Goal: Task Accomplishment & Management: Manage account settings

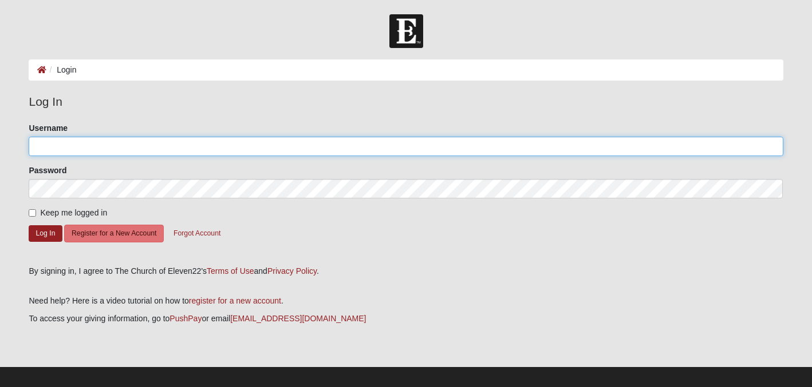
type input "jeannearmstrong"
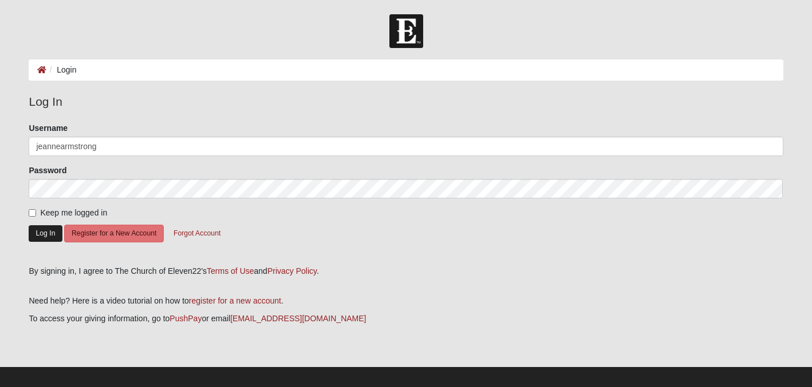
click at [38, 230] on button "Log In" at bounding box center [45, 233] width 33 height 17
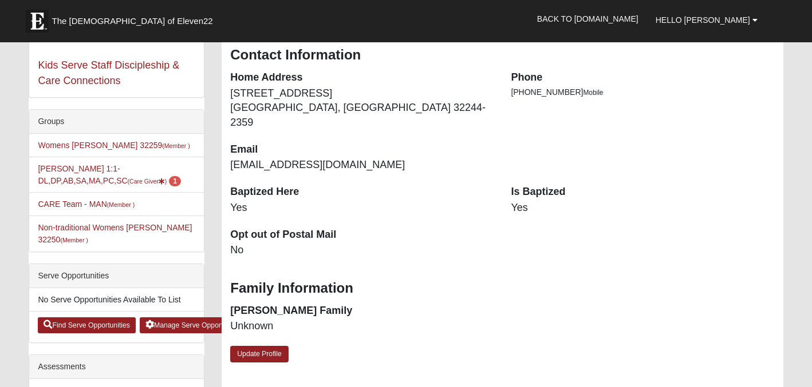
scroll to position [205, 0]
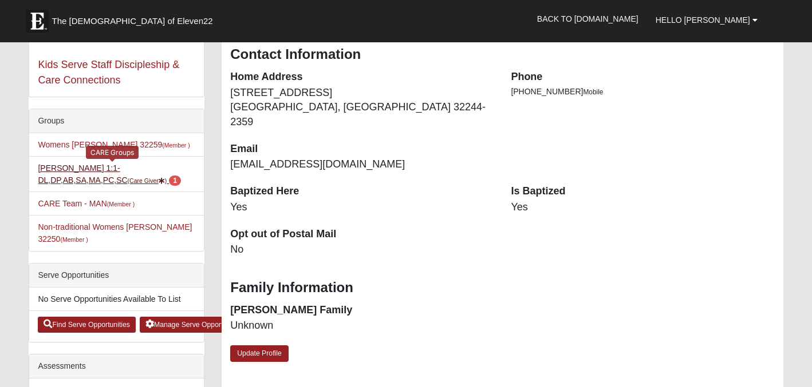
click at [134, 182] on small "(Care Giver )" at bounding box center [147, 180] width 39 height 7
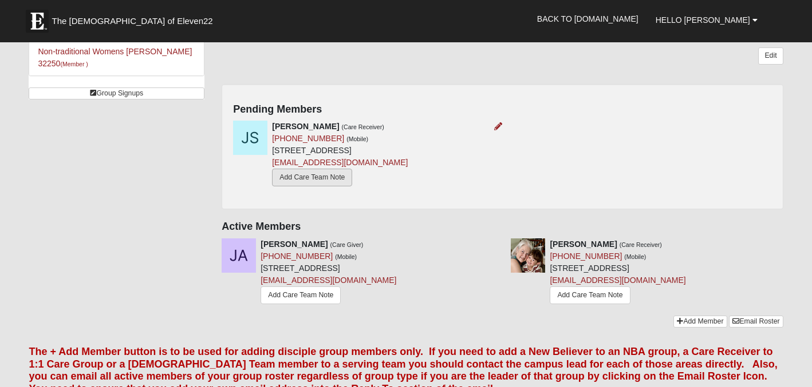
scroll to position [167, 0]
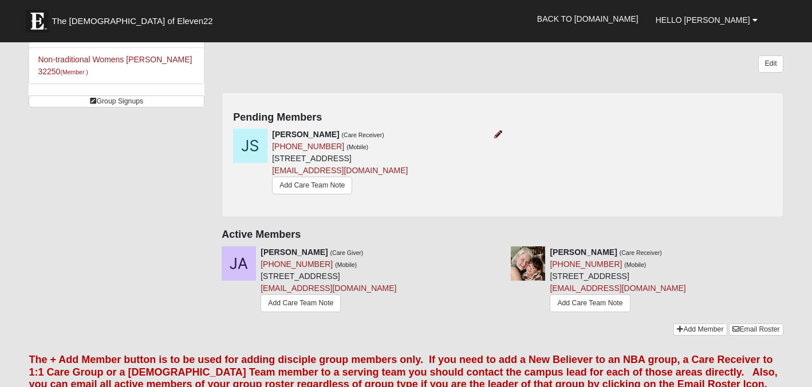
click at [498, 135] on icon at bounding box center [498, 134] width 8 height 8
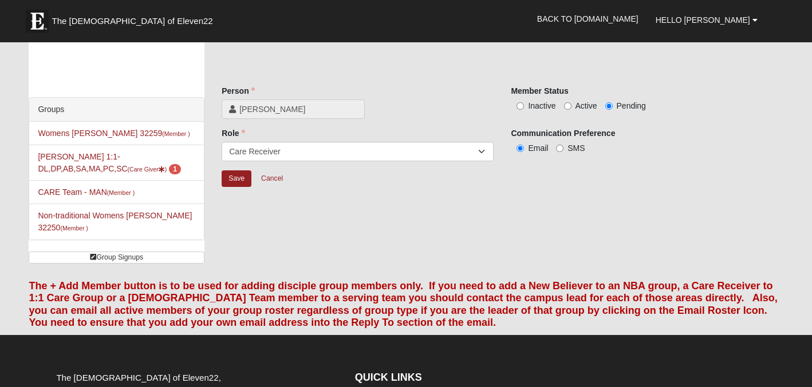
scroll to position [10, 0]
click at [566, 104] on input "Active" at bounding box center [567, 105] width 7 height 7
radio input "true"
click at [239, 179] on input "Save" at bounding box center [236, 179] width 30 height 17
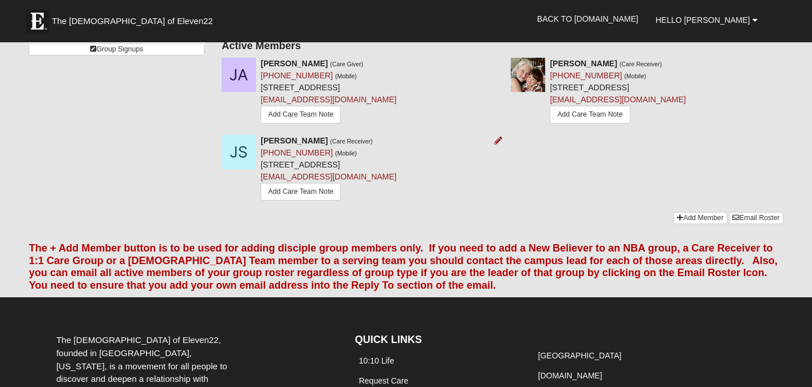
scroll to position [219, 0]
click at [312, 193] on link "Add Care Team Note" at bounding box center [300, 192] width 80 height 18
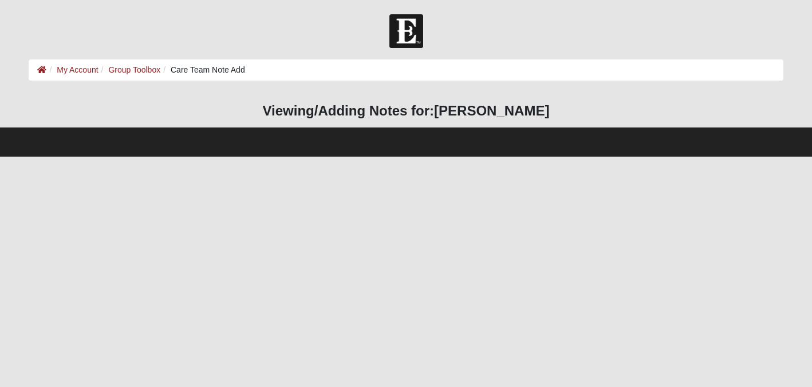
click at [217, 142] on div at bounding box center [405, 142] width 771 height 1
click at [215, 157] on html "Hello Jeanne My Account Log Out Care Team Note Add My Account Group Toolbox Car…" at bounding box center [406, 78] width 812 height 157
click at [223, 157] on html "Hello Jeanne My Account Log Out Care Team Note Add My Account Group Toolbox Car…" at bounding box center [406, 78] width 812 height 157
click at [328, 137] on footer at bounding box center [406, 142] width 812 height 29
click at [321, 112] on h3 "Viewing/Adding Notes for: Joy Scott" at bounding box center [406, 111] width 754 height 17
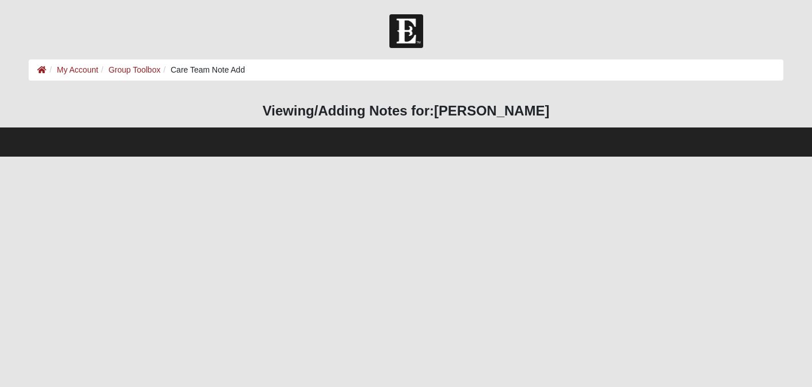
click at [362, 112] on h3 "Viewing/Adding Notes for: Joy Scott" at bounding box center [406, 111] width 754 height 17
click at [298, 66] on ol "My Account Group Toolbox Care Team Note Add" at bounding box center [406, 70] width 754 height 21
click at [213, 73] on li "Care Team Note Add" at bounding box center [202, 70] width 85 height 12
click at [118, 73] on link "Group Toolbox" at bounding box center [134, 69] width 52 height 9
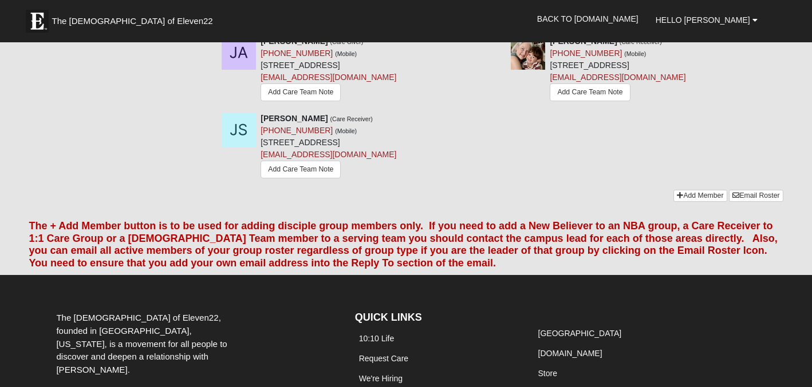
scroll to position [248, 0]
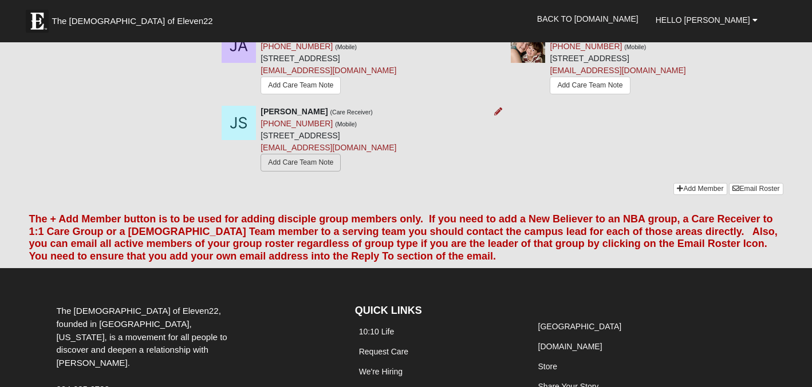
click at [291, 162] on link "Add Care Team Note" at bounding box center [300, 163] width 80 height 18
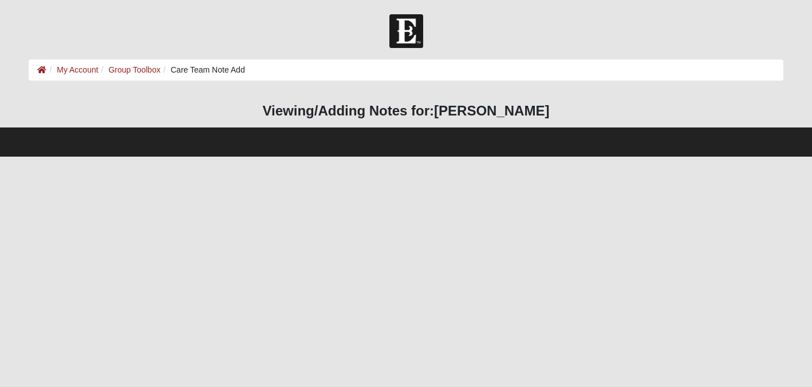
click at [283, 157] on html "Hello Jeanne My Account Log Out Care Team Note Add My Account Group Toolbox Car…" at bounding box center [406, 78] width 812 height 157
click at [282, 157] on html "Hello Jeanne My Account Log Out Care Team Note Add My Account Group Toolbox Car…" at bounding box center [406, 78] width 812 height 157
click at [227, 151] on footer at bounding box center [406, 142] width 812 height 29
click at [252, 70] on ol "My Account Group Toolbox Care Team Note Add" at bounding box center [406, 70] width 754 height 21
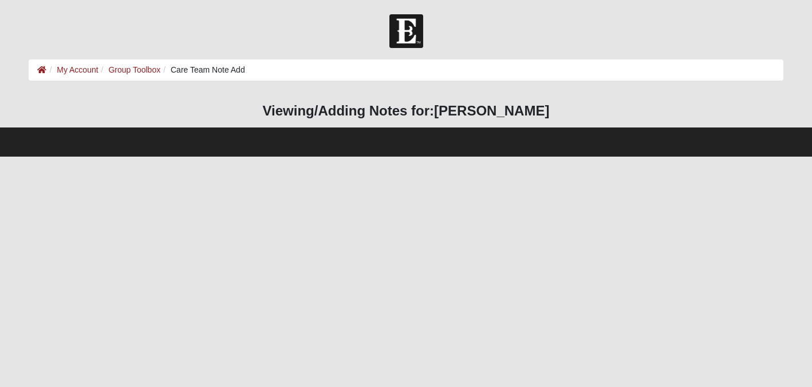
click at [254, 70] on ol "My Account Group Toolbox Care Team Note Add" at bounding box center [406, 70] width 754 height 21
click at [244, 65] on li "Care Team Note Add" at bounding box center [202, 70] width 85 height 12
click at [223, 65] on li "Care Team Note Add" at bounding box center [202, 70] width 85 height 12
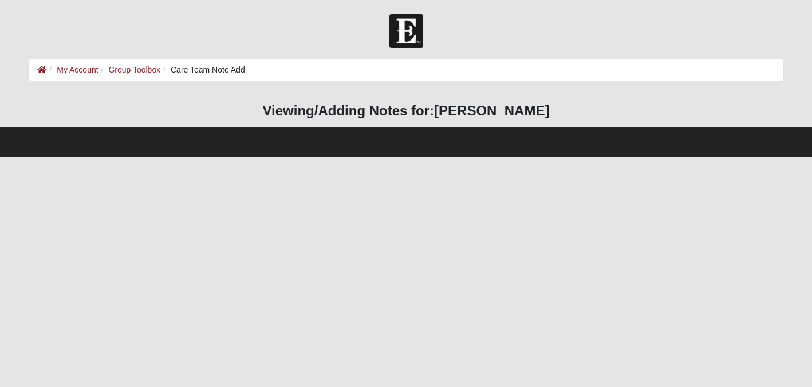
click at [205, 66] on li "Care Team Note Add" at bounding box center [202, 70] width 85 height 12
click at [179, 73] on li "Care Team Note Add" at bounding box center [202, 70] width 85 height 12
click at [217, 134] on footer at bounding box center [406, 142] width 812 height 29
click at [298, 112] on h3 "Viewing/Adding Notes for: Joy Scott" at bounding box center [406, 111] width 754 height 17
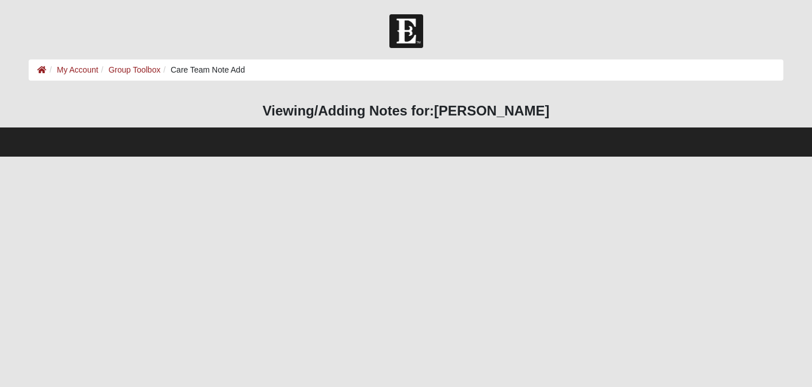
click at [254, 157] on html "Hello Jeanne My Account Log Out Care Team Note Add My Account Group Toolbox Car…" at bounding box center [406, 78] width 812 height 157
click at [159, 157] on html "Hello Jeanne My Account Log Out Care Team Note Add My Account Group Toolbox Car…" at bounding box center [406, 78] width 812 height 157
click at [56, 157] on html "Hello Jeanne My Account Log Out Care Team Note Add My Account Group Toolbox Car…" at bounding box center [406, 78] width 812 height 157
click at [41, 145] on footer at bounding box center [406, 142] width 812 height 29
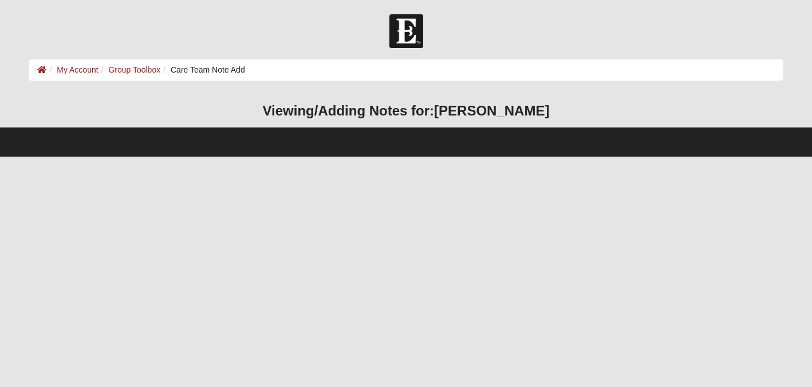
click at [41, 145] on footer at bounding box center [406, 142] width 812 height 29
click at [573, 7] on body "Hello Jeanne My Account Log Out Care Team Note Add My Account Group Toolbox Car…" at bounding box center [406, 78] width 812 height 157
click at [569, 7] on body "Hello Jeanne My Account Log Out Care Team Note Add My Account Group Toolbox Car…" at bounding box center [406, 78] width 812 height 157
click at [94, 69] on link "My Account" at bounding box center [77, 69] width 41 height 9
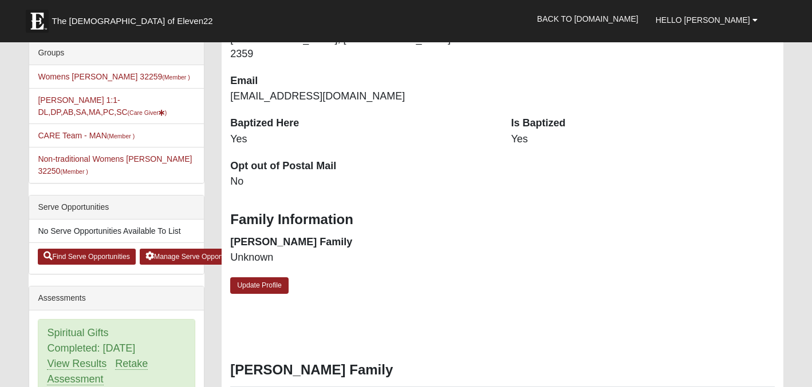
scroll to position [268, 0]
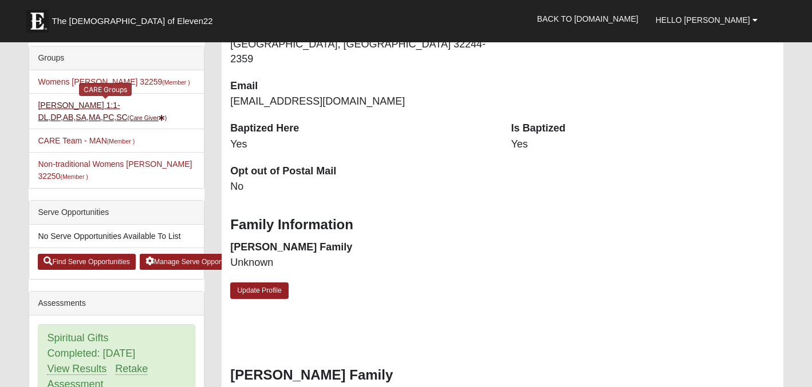
click at [132, 116] on small "(Care Giver )" at bounding box center [147, 117] width 39 height 7
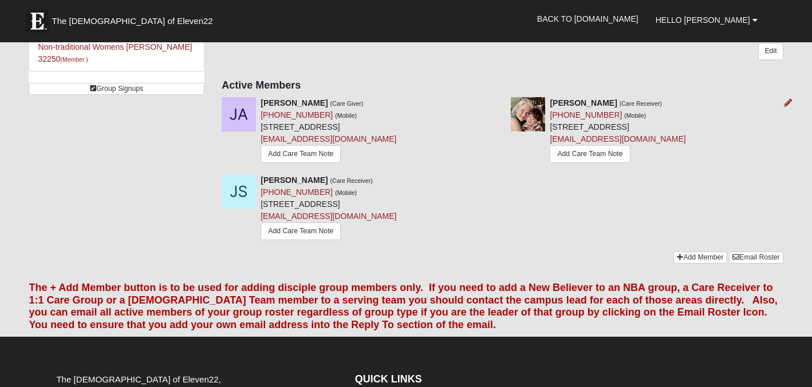
scroll to position [180, 0]
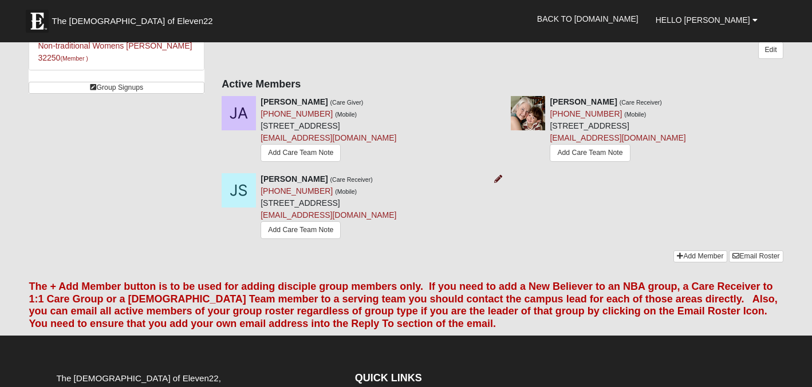
click at [495, 177] on icon at bounding box center [498, 179] width 8 height 8
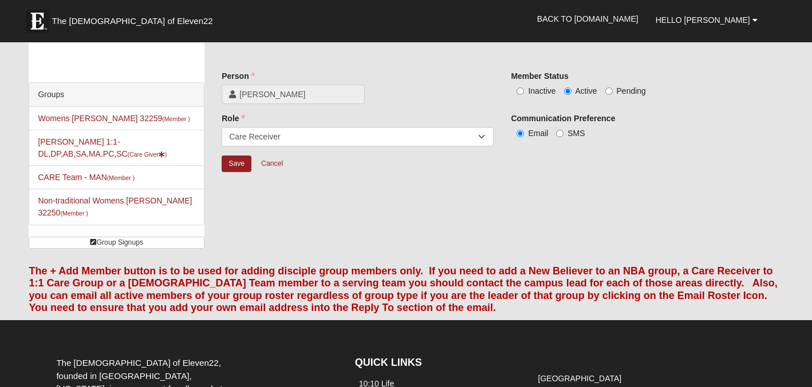
scroll to position [25, 0]
click at [240, 159] on input "Save" at bounding box center [236, 164] width 30 height 17
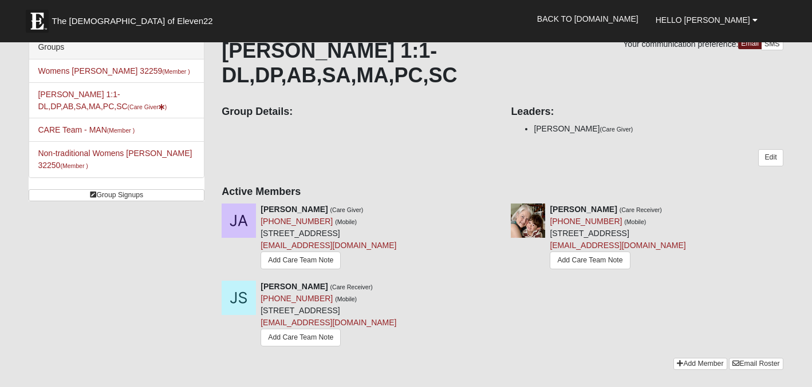
scroll to position [86, 0]
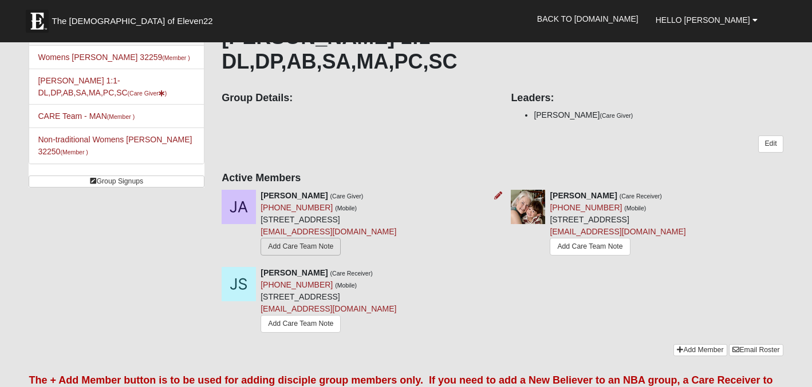
click at [308, 240] on link "Add Care Team Note" at bounding box center [300, 247] width 80 height 18
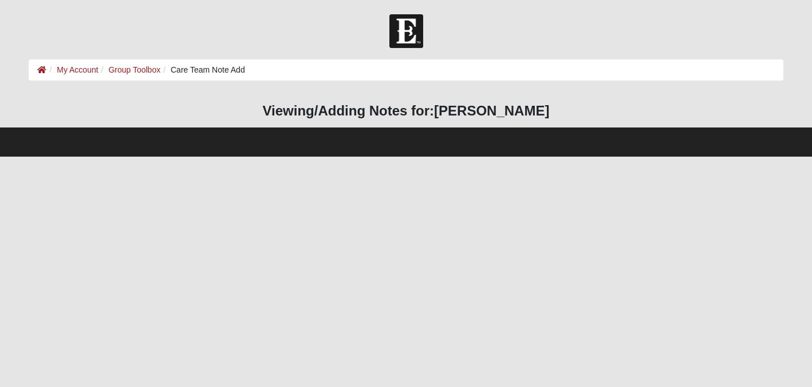
click at [308, 157] on html "Hello Jeanne My Account Log Out Care Team Note Add My Account Group Toolbox Car…" at bounding box center [406, 78] width 812 height 157
click at [318, 113] on h3 "Viewing/Adding Notes for: Jeanne Armstrong" at bounding box center [406, 111] width 754 height 17
click at [81, 70] on link "My Account" at bounding box center [77, 69] width 41 height 9
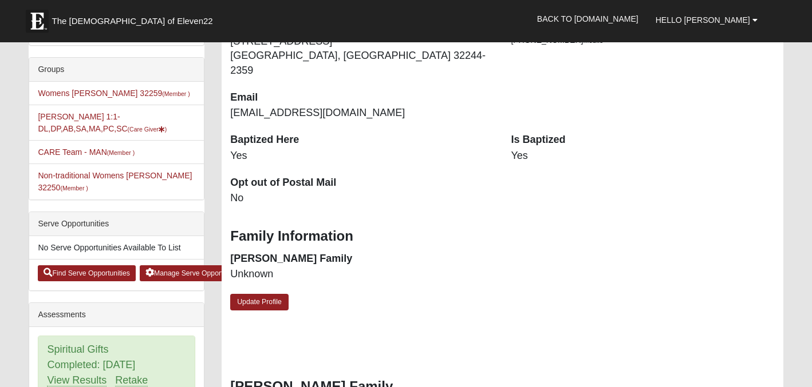
scroll to position [248, 0]
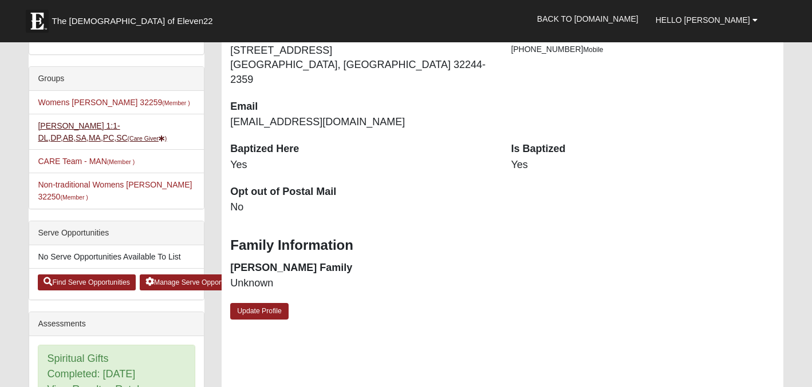
click at [82, 129] on link "[PERSON_NAME] 1:1-DL,DP,AB,SA,MA,PC,SC (Care Giver )" at bounding box center [102, 131] width 129 height 21
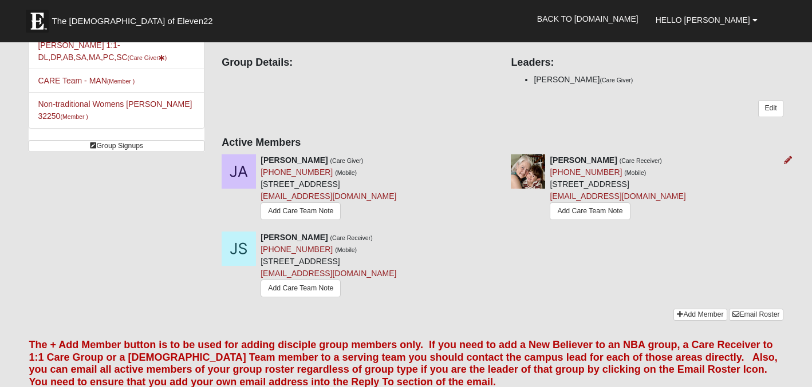
scroll to position [123, 0]
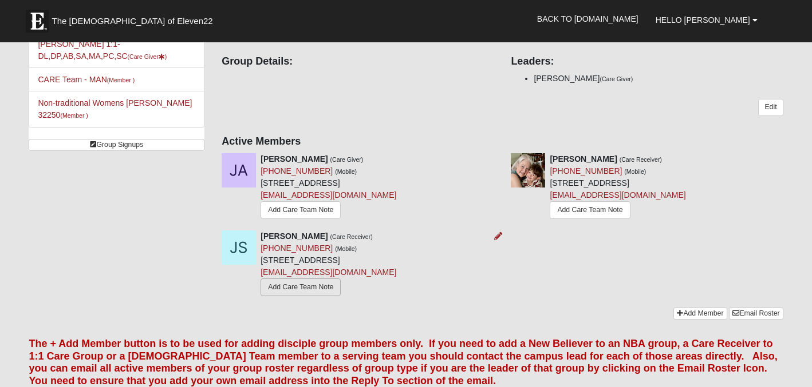
click at [299, 288] on link "Add Care Team Note" at bounding box center [300, 288] width 80 height 18
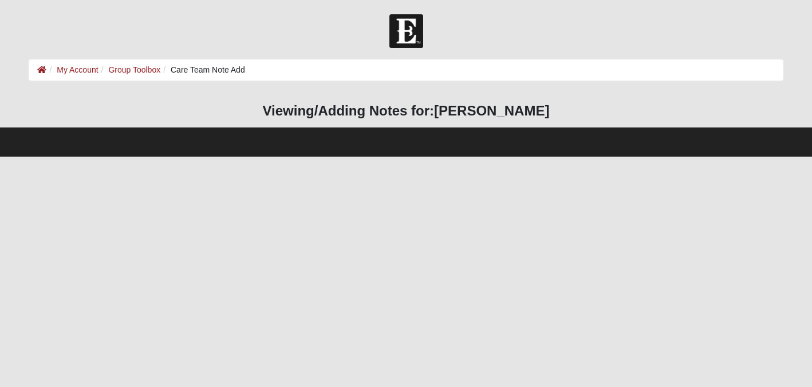
click at [299, 157] on html "Hello [PERSON_NAME] My Account Log Out Care Team Note Add My Account Group Tool…" at bounding box center [406, 78] width 812 height 157
click at [130, 70] on link "Group Toolbox" at bounding box center [134, 69] width 52 height 9
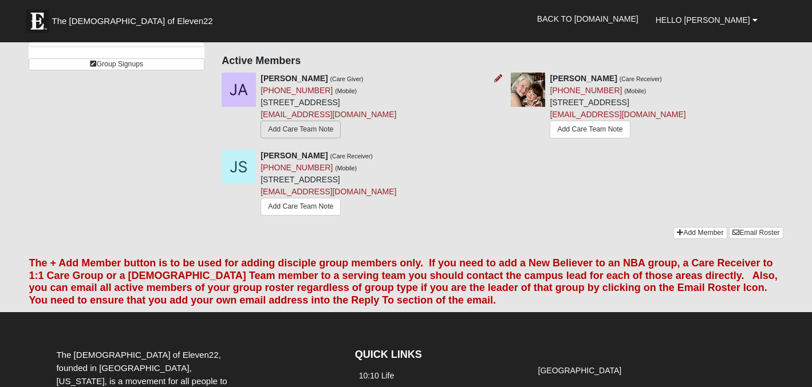
scroll to position [205, 0]
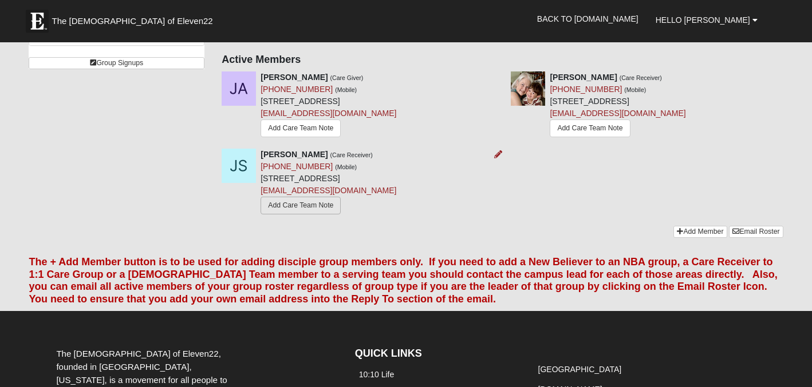
click at [281, 203] on link "Add Care Team Note" at bounding box center [300, 206] width 80 height 18
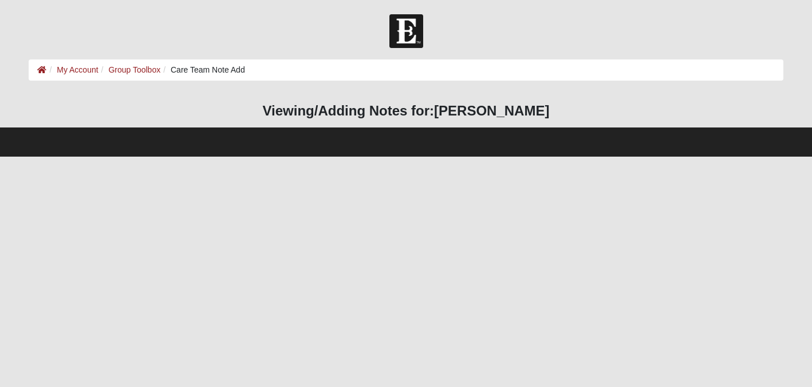
click at [260, 144] on footer at bounding box center [406, 142] width 812 height 29
click at [308, 114] on h3 "Viewing/Adding Notes for: Joy Scott" at bounding box center [406, 111] width 754 height 17
drag, startPoint x: 296, startPoint y: 113, endPoint x: 320, endPoint y: 113, distance: 23.5
click at [315, 113] on h3 "Viewing/Adding Notes for: Joy Scott" at bounding box center [406, 111] width 754 height 17
click at [342, 112] on h3 "Viewing/Adding Notes for: Joy Scott" at bounding box center [406, 111] width 754 height 17
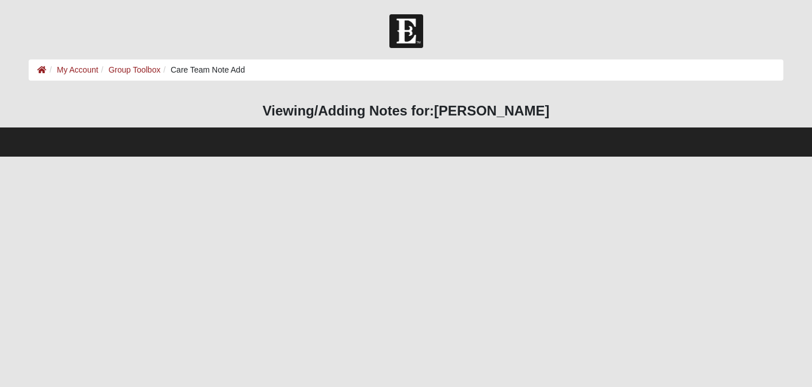
click at [360, 112] on h3 "Viewing/Adding Notes for: Joy Scott" at bounding box center [406, 111] width 754 height 17
click at [499, 113] on strong "Joy Scott" at bounding box center [491, 110] width 115 height 15
click at [502, 113] on strong "Joy Scott" at bounding box center [491, 110] width 115 height 15
click at [504, 113] on strong "Joy Scott" at bounding box center [491, 110] width 115 height 15
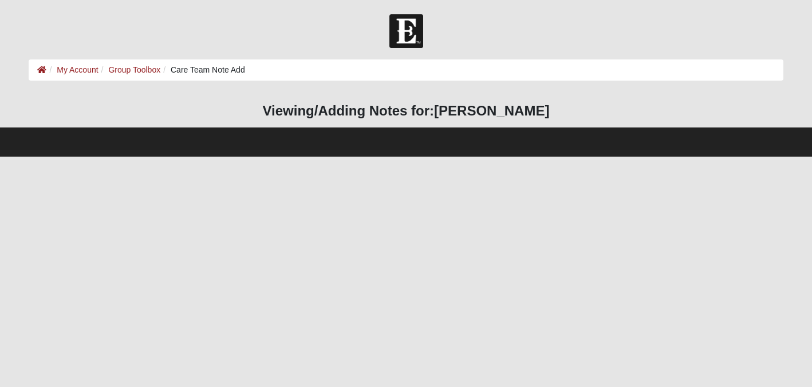
drag, startPoint x: 229, startPoint y: 72, endPoint x: 235, endPoint y: 72, distance: 6.3
click at [233, 72] on li "Care Team Note Add" at bounding box center [202, 70] width 85 height 12
click at [248, 70] on ol "My Account Group Toolbox Care Team Note Add" at bounding box center [406, 70] width 754 height 21
click at [252, 70] on ol "My Account Group Toolbox Care Team Note Add" at bounding box center [406, 70] width 754 height 21
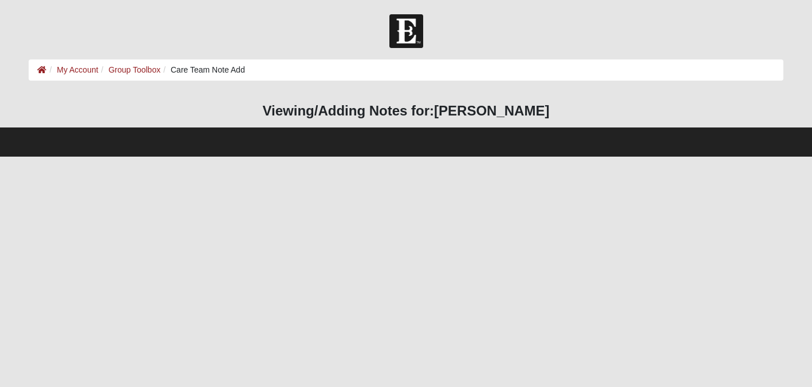
click at [266, 70] on ol "My Account Group Toolbox Care Team Note Add" at bounding box center [406, 70] width 754 height 21
click at [259, 70] on ol "My Account Group Toolbox Care Team Note Add" at bounding box center [406, 70] width 754 height 21
click at [276, 69] on ol "My Account Group Toolbox Care Team Note Add" at bounding box center [406, 70] width 754 height 21
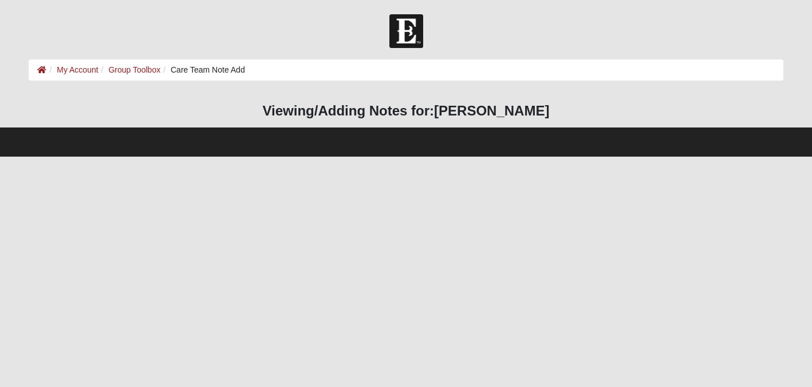
click at [276, 69] on ol "My Account Group Toolbox Care Team Note Add" at bounding box center [406, 70] width 754 height 21
click at [268, 60] on ol "My Account Group Toolbox Care Team Note Add" at bounding box center [406, 70] width 754 height 21
drag, startPoint x: 268, startPoint y: 60, endPoint x: 262, endPoint y: 60, distance: 6.3
click at [262, 60] on ol "My Account Group Toolbox Care Team Note Add" at bounding box center [406, 70] width 754 height 21
click at [254, 64] on ol "My Account Group Toolbox Care Team Note Add" at bounding box center [406, 70] width 754 height 21
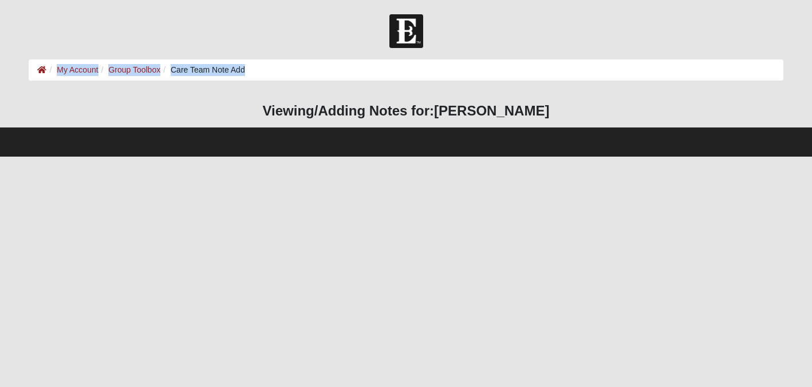
click at [254, 64] on ol "My Account Group Toolbox Care Team Note Add" at bounding box center [406, 70] width 754 height 21
click at [298, 121] on div "HTML Content Viewing/Adding Notes for: Joy Scott" at bounding box center [405, 110] width 771 height 34
click at [77, 70] on link "My Account" at bounding box center [77, 69] width 41 height 9
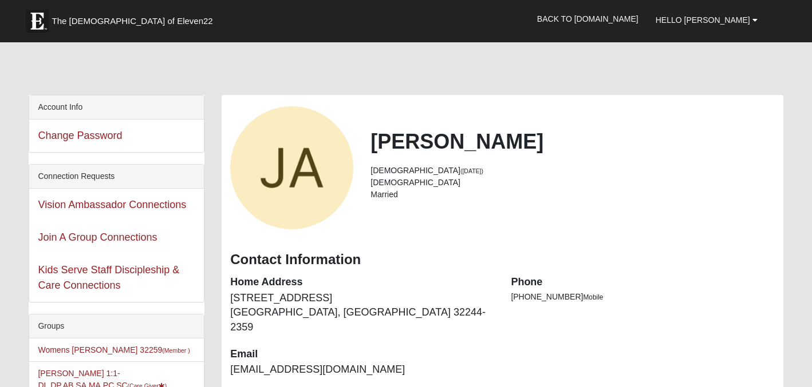
click at [77, 71] on div at bounding box center [406, 71] width 754 height 48
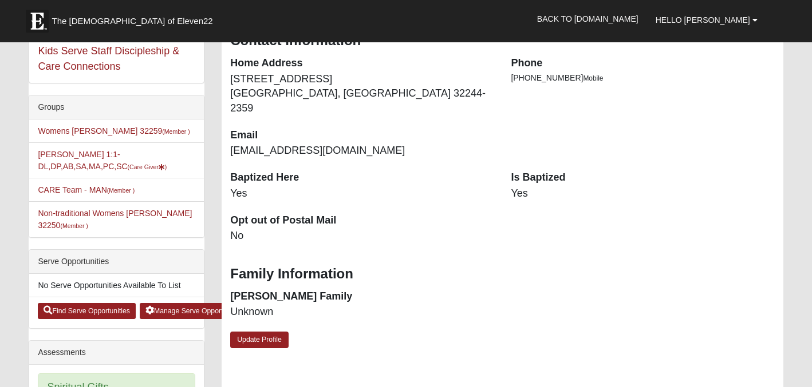
scroll to position [208, 0]
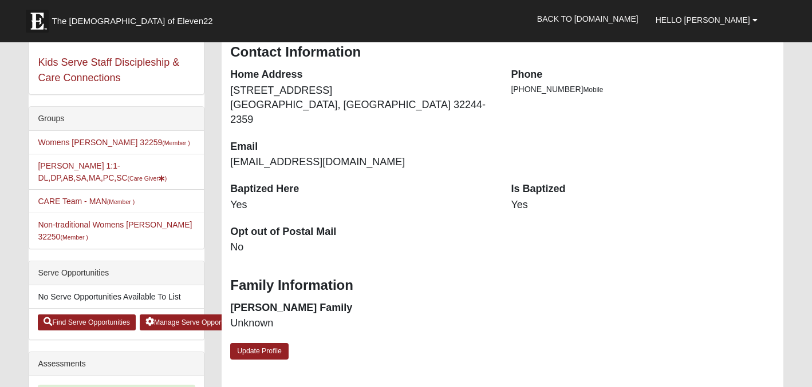
click at [126, 173] on li "Jeanne Armstrong 1:1-DL,DP,AB,SA,MA,PC,SC (Care Giver )" at bounding box center [116, 172] width 175 height 36
click at [121, 175] on link "Jeanne Armstrong 1:1-DL,DP,AB,SA,MA,PC,SC (Care Giver )" at bounding box center [102, 171] width 129 height 21
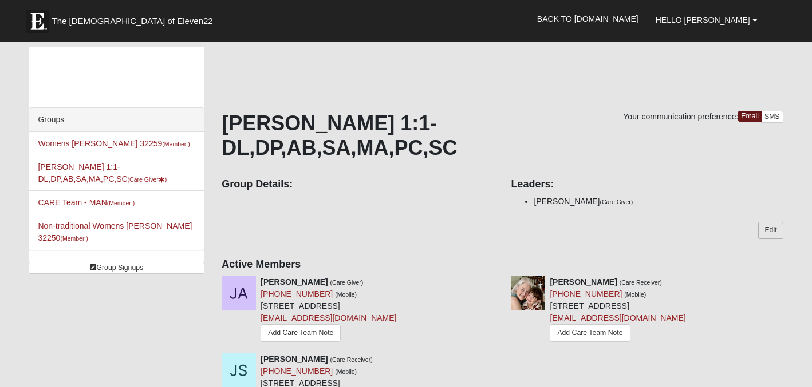
click at [767, 229] on link "Edit" at bounding box center [770, 230] width 25 height 17
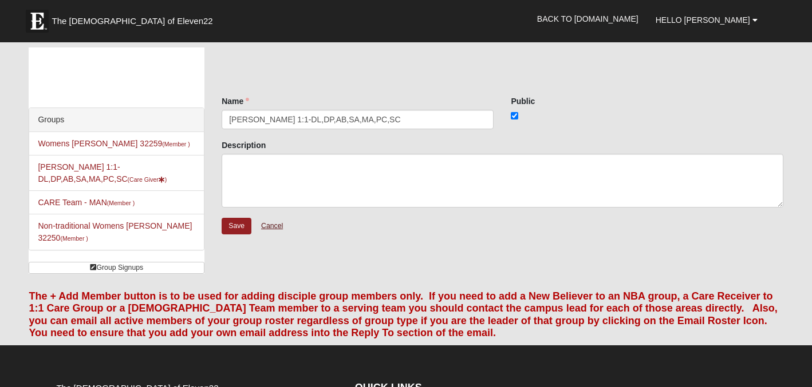
click at [272, 227] on link "Cancel" at bounding box center [272, 226] width 37 height 18
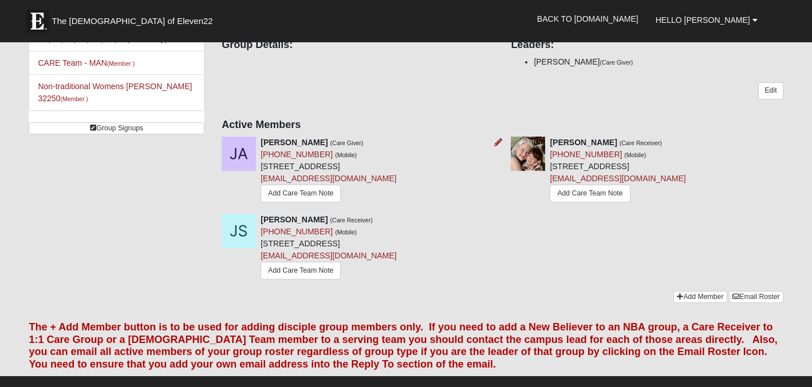
scroll to position [141, 0]
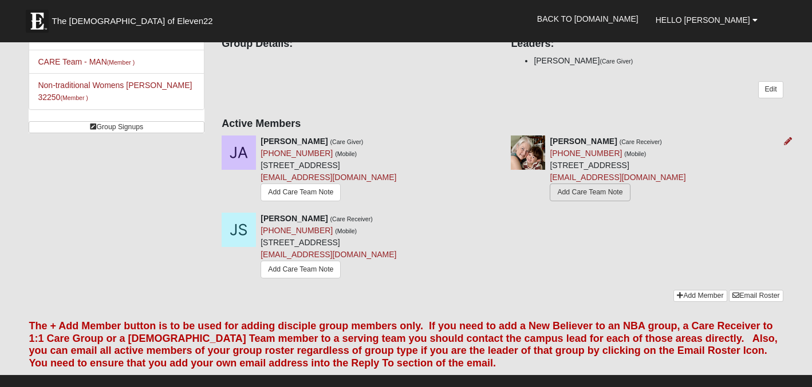
click at [563, 192] on link "Add Care Team Note" at bounding box center [589, 193] width 80 height 18
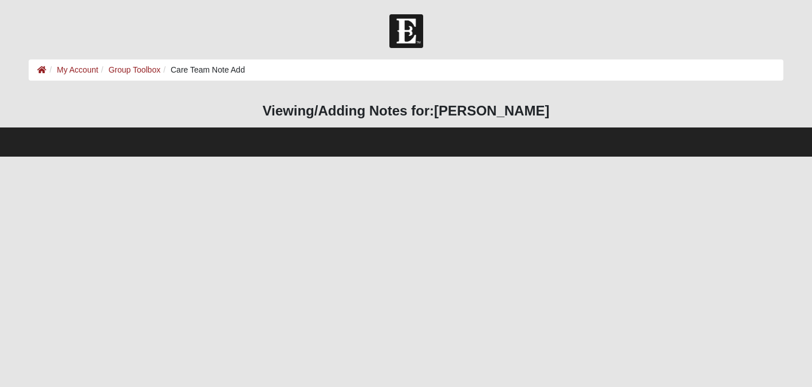
click at [487, 138] on footer at bounding box center [406, 142] width 812 height 29
click at [413, 114] on h3 "Viewing/Adding Notes for: Lisa Gonzales" at bounding box center [406, 111] width 754 height 17
click at [247, 68] on ol "My Account Group Toolbox Care Team Note Add" at bounding box center [406, 70] width 754 height 21
click at [233, 67] on li "Care Team Note Add" at bounding box center [202, 70] width 85 height 12
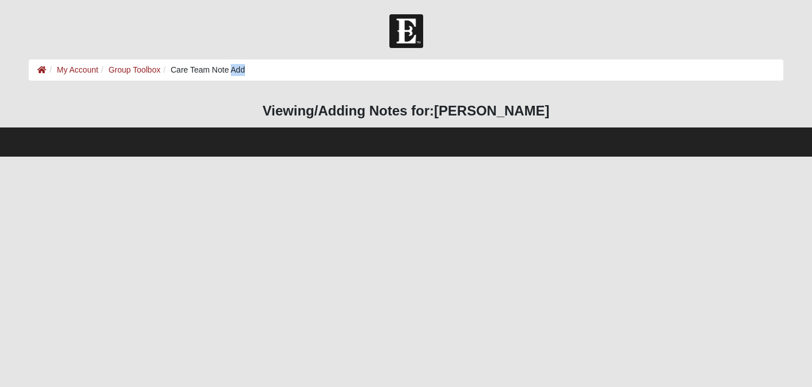
click at [233, 67] on li "Care Team Note Add" at bounding box center [202, 70] width 85 height 12
click at [229, 69] on li "Care Team Note Add" at bounding box center [202, 70] width 85 height 12
click at [223, 69] on li "Care Team Note Add" at bounding box center [202, 70] width 85 height 12
click at [217, 69] on li "Care Team Note Add" at bounding box center [202, 70] width 85 height 12
click at [182, 69] on li "Care Team Note Add" at bounding box center [202, 70] width 85 height 12
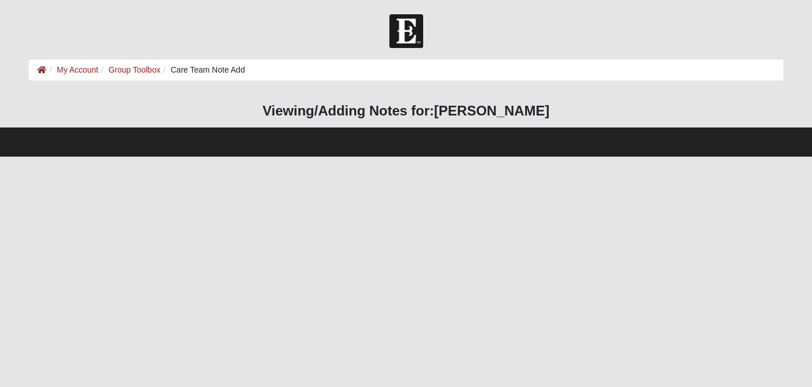
click at [179, 69] on li "Care Team Note Add" at bounding box center [202, 70] width 85 height 12
click at [178, 69] on li "Care Team Note Add" at bounding box center [202, 70] width 85 height 12
click at [207, 73] on li "Care Team Note Add" at bounding box center [202, 70] width 85 height 12
click at [253, 69] on ol "My Account Group Toolbox Care Team Note Add" at bounding box center [406, 70] width 754 height 21
click at [74, 68] on link "My Account" at bounding box center [77, 69] width 41 height 9
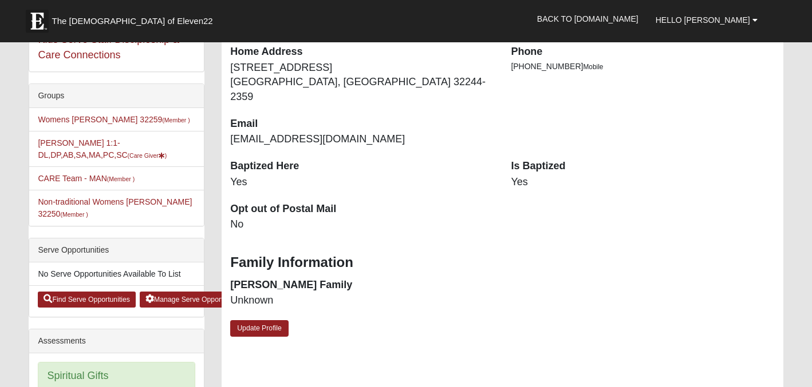
scroll to position [229, 0]
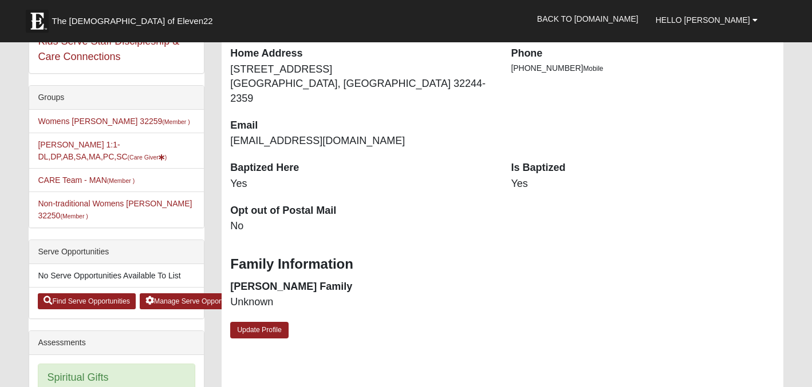
click at [95, 152] on li "Jeanne Armstrong 1:1-DL,DP,AB,SA,MA,PC,SC (Care Giver )" at bounding box center [116, 151] width 175 height 36
click at [94, 151] on li "Jeanne Armstrong 1:1-DL,DP,AB,SA,MA,PC,SC (Care Giver )" at bounding box center [116, 151] width 175 height 36
click at [69, 150] on li "Jeanne Armstrong 1:1-DL,DP,AB,SA,MA,PC,SC (Care Giver )" at bounding box center [116, 151] width 175 height 36
drag, startPoint x: 69, startPoint y: 150, endPoint x: 96, endPoint y: 156, distance: 26.9
click at [88, 153] on li "Jeanne Armstrong 1:1-DL,DP,AB,SA,MA,PC,SC (Care Giver )" at bounding box center [116, 151] width 175 height 36
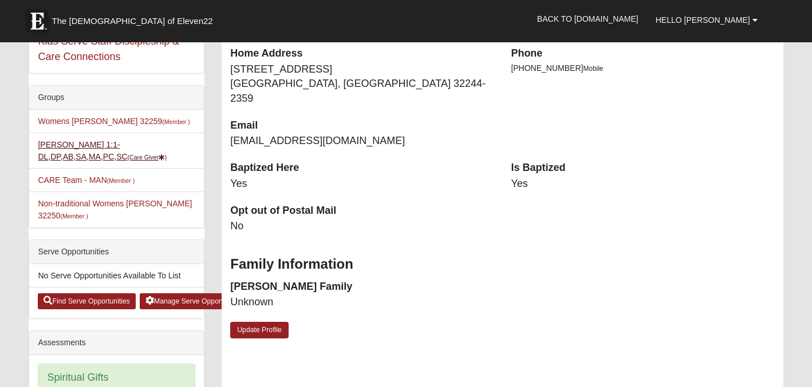
click at [96, 156] on link "Jeanne Armstrong 1:1-DL,DP,AB,SA,MA,PC,SC (Care Giver )" at bounding box center [102, 150] width 129 height 21
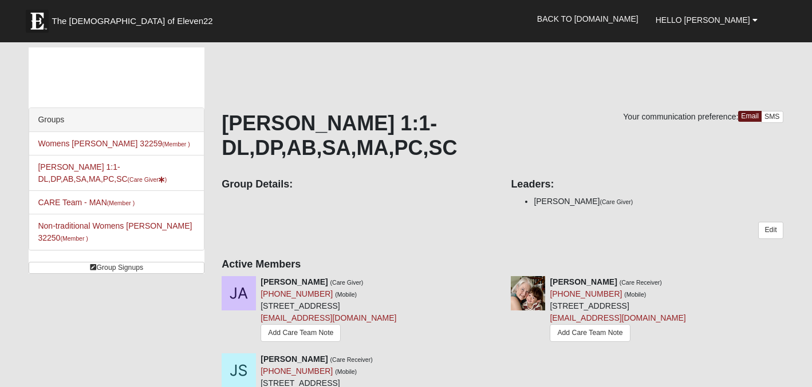
click at [164, 159] on li "[PERSON_NAME] 1:1-DL,DP,AB,SA,MA,PC,SC (Care Giver )" at bounding box center [116, 173] width 175 height 36
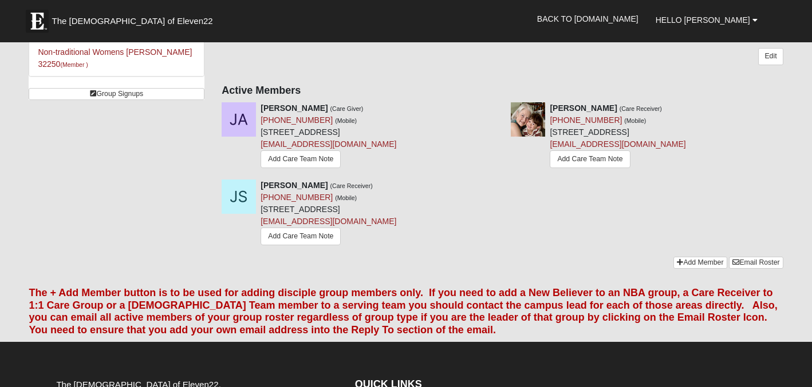
scroll to position [172, 0]
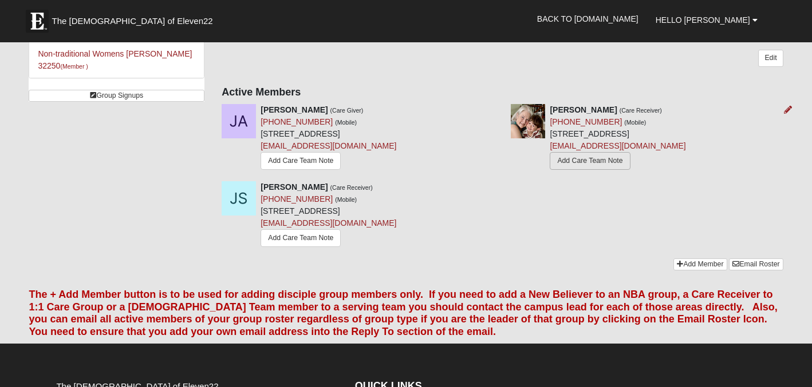
click at [601, 155] on link "Add Care Team Note" at bounding box center [589, 161] width 80 height 18
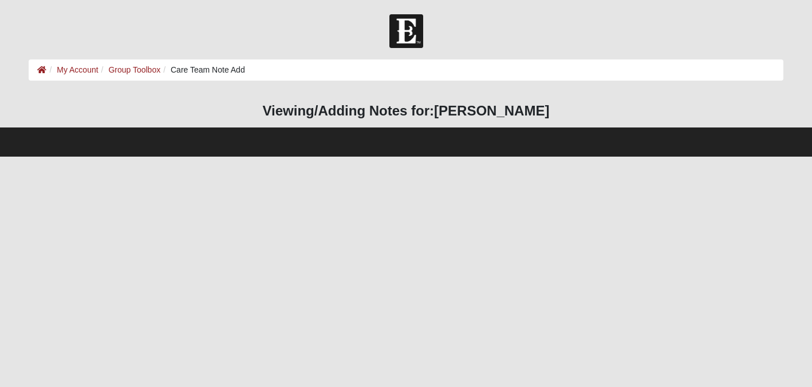
click at [232, 68] on li "Care Team Note Add" at bounding box center [202, 70] width 85 height 12
click at [243, 73] on li "Care Team Note Add" at bounding box center [202, 70] width 85 height 12
click at [217, 70] on li "Care Team Note Add" at bounding box center [202, 70] width 85 height 12
click at [214, 70] on li "Care Team Note Add" at bounding box center [202, 70] width 85 height 12
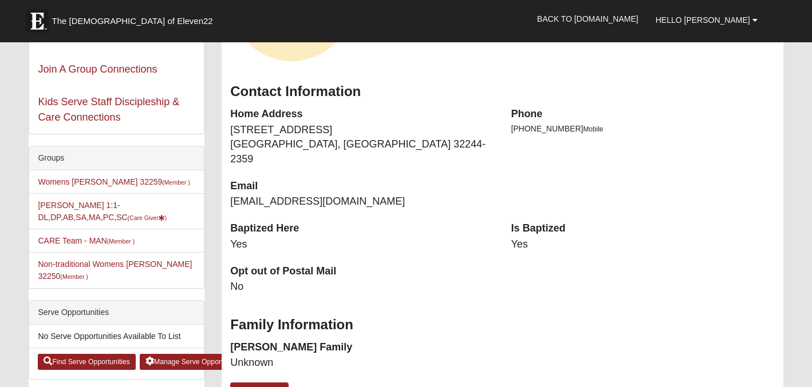
scroll to position [160, 0]
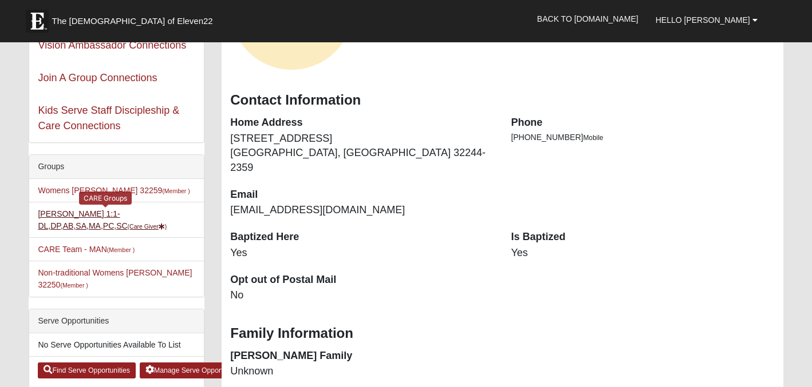
click at [62, 225] on link "[PERSON_NAME] 1:1-DL,DP,AB,SA,MA,PC,SC (Care Giver )" at bounding box center [102, 219] width 129 height 21
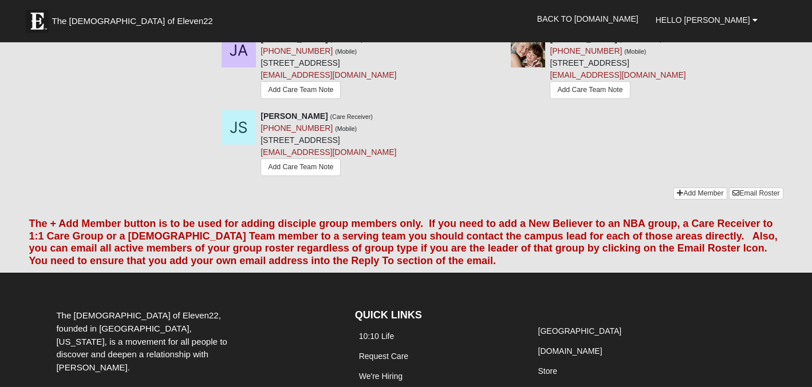
scroll to position [246, 0]
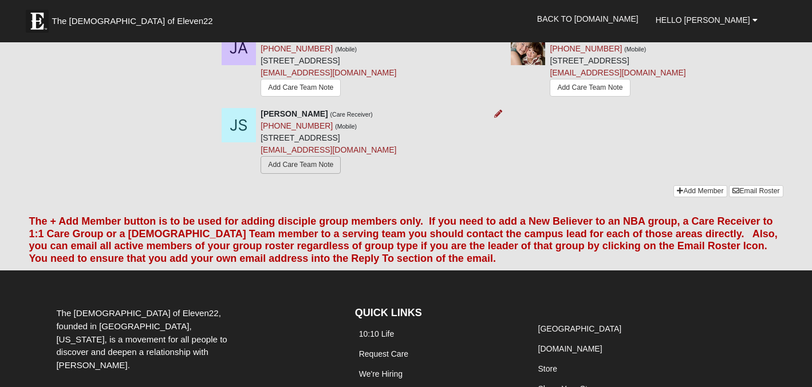
click at [298, 164] on link "Add Care Team Note" at bounding box center [300, 165] width 80 height 18
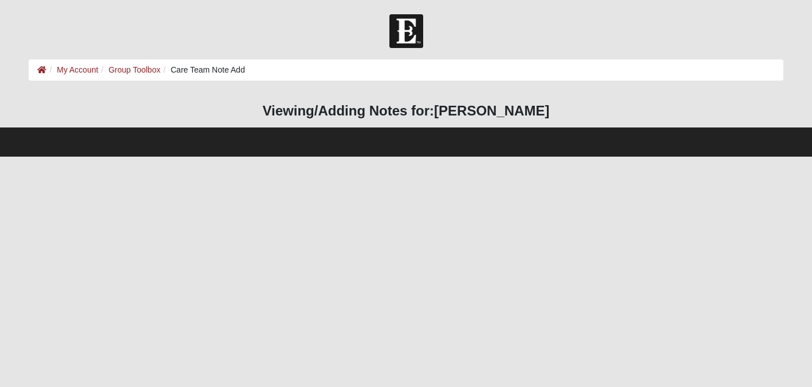
click at [215, 70] on li "Care Team Note Add" at bounding box center [202, 70] width 85 height 12
click at [234, 70] on li "Care Team Note Add" at bounding box center [202, 70] width 85 height 12
click at [189, 72] on li "Care Team Note Add" at bounding box center [202, 70] width 85 height 12
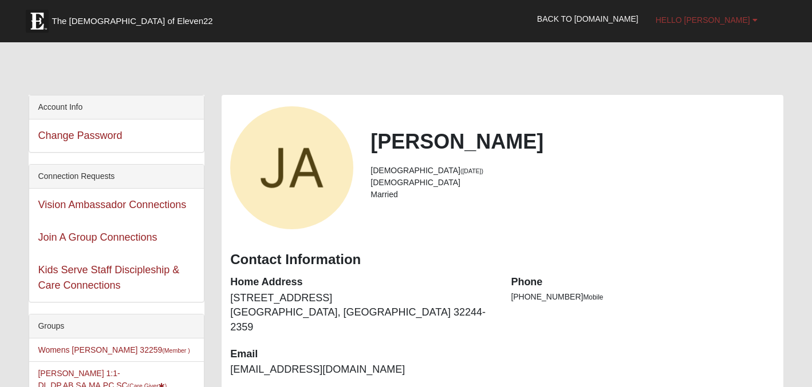
click at [724, 20] on span "Hello [PERSON_NAME]" at bounding box center [702, 19] width 94 height 9
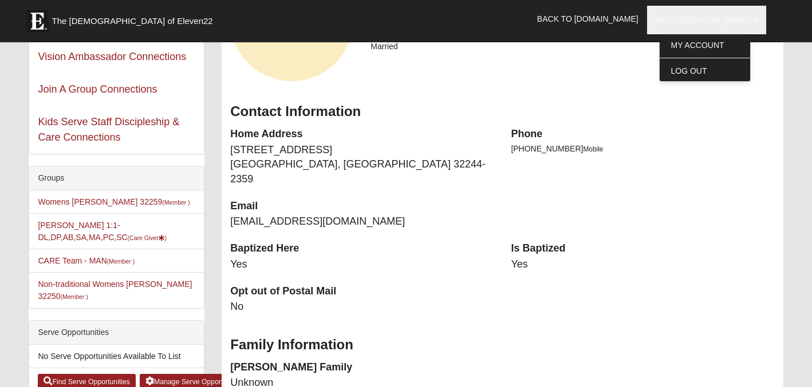
scroll to position [153, 0]
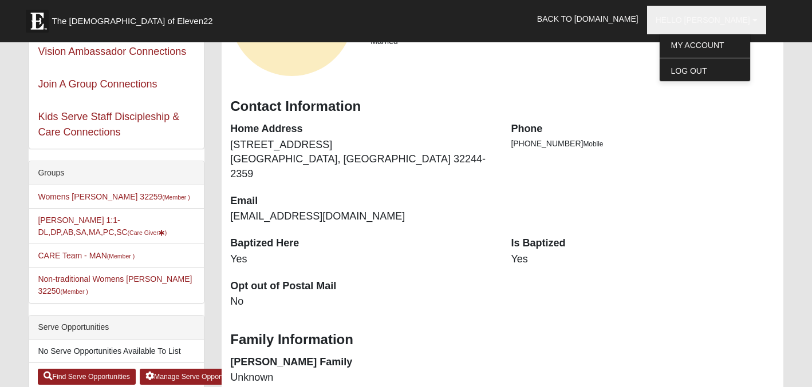
click at [116, 227] on li "Jeanne Armstrong 1:1-DL,DP,AB,SA,MA,PC,SC (Care Giver )" at bounding box center [116, 226] width 175 height 36
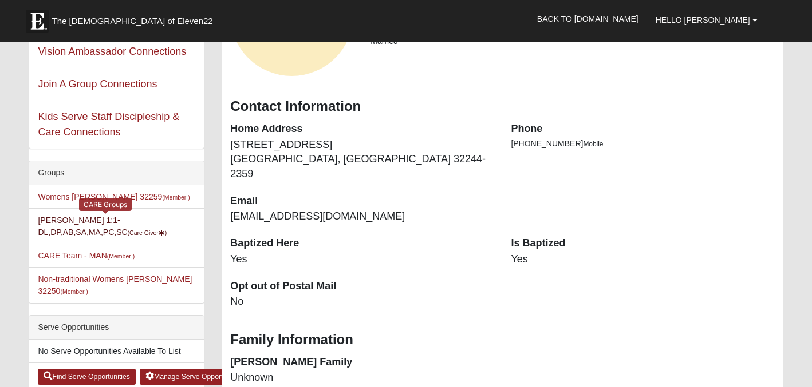
click at [102, 236] on link "Jeanne Armstrong 1:1-DL,DP,AB,SA,MA,PC,SC (Care Giver )" at bounding box center [102, 226] width 129 height 21
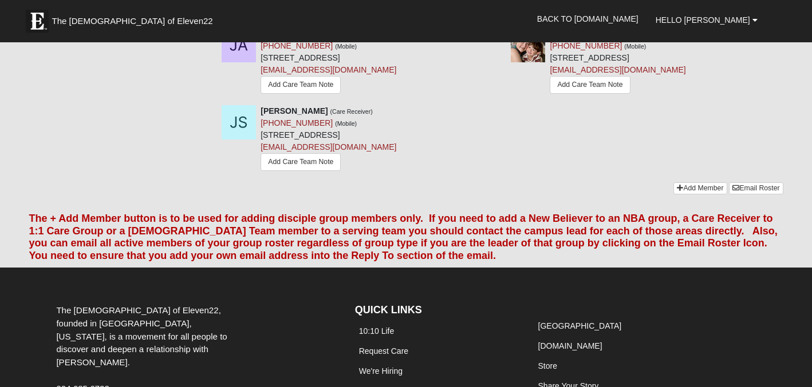
scroll to position [245, 0]
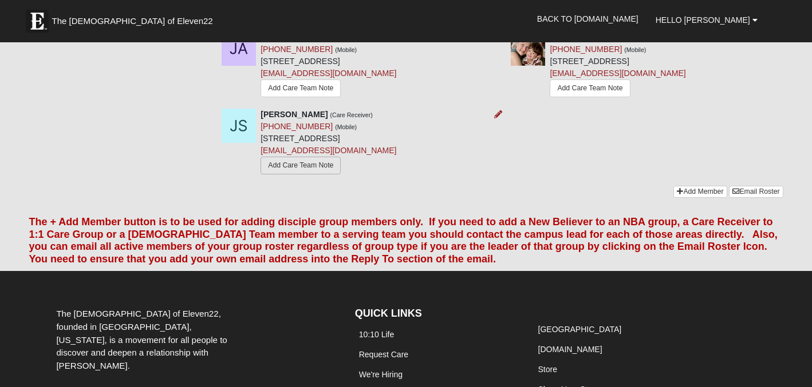
click at [318, 164] on link "Add Care Team Note" at bounding box center [300, 166] width 80 height 18
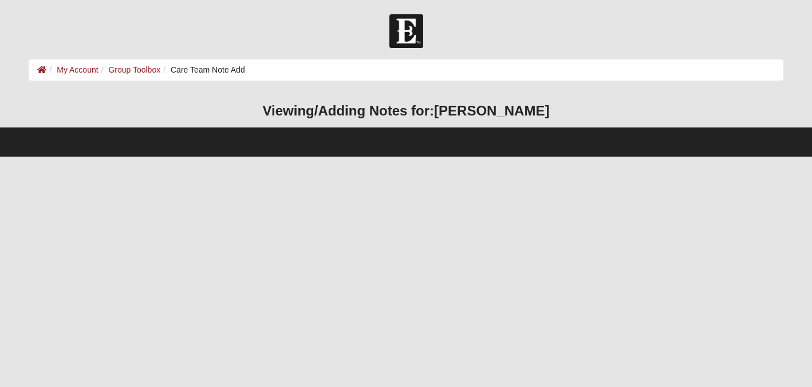
click at [187, 67] on li "Care Team Note Add" at bounding box center [202, 70] width 85 height 12
click at [228, 69] on li "Care Team Note Add" at bounding box center [202, 70] width 85 height 12
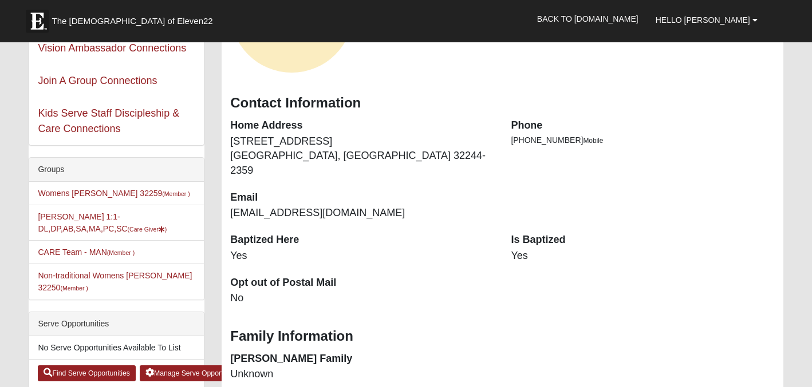
scroll to position [157, 0]
click at [89, 223] on li "[PERSON_NAME] 1:1-DL,DP,AB,SA,MA,PC,SC (Care Giver )" at bounding box center [116, 222] width 175 height 36
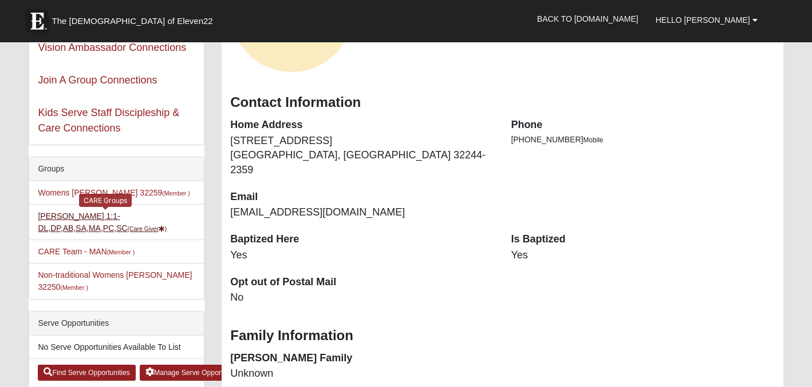
click at [80, 224] on link "[PERSON_NAME] 1:1-DL,DP,AB,SA,MA,PC,SC (Care Giver )" at bounding box center [102, 222] width 129 height 21
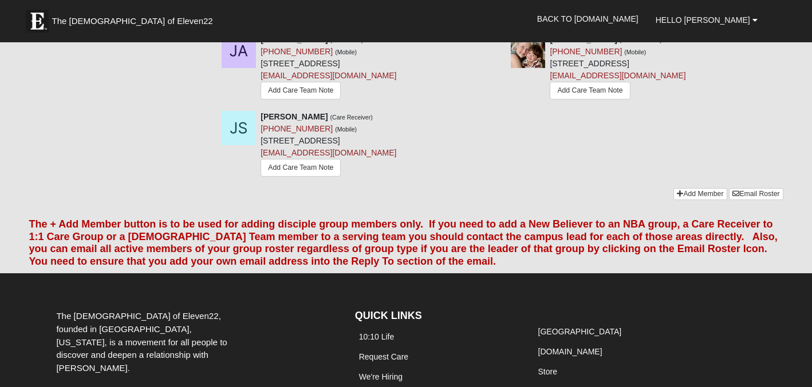
scroll to position [246, 0]
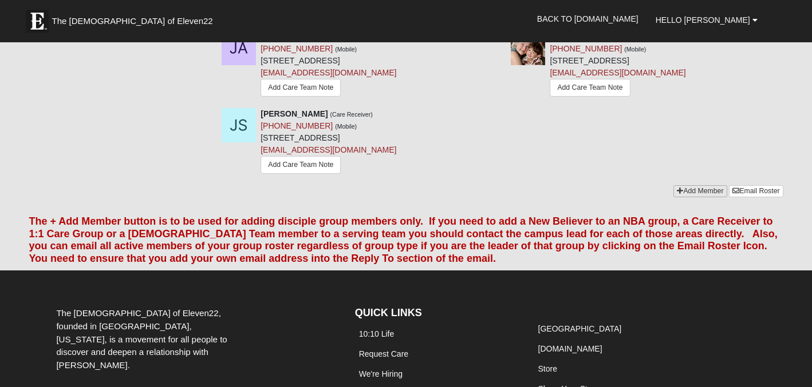
click at [684, 190] on link "Add Member" at bounding box center [699, 191] width 53 height 12
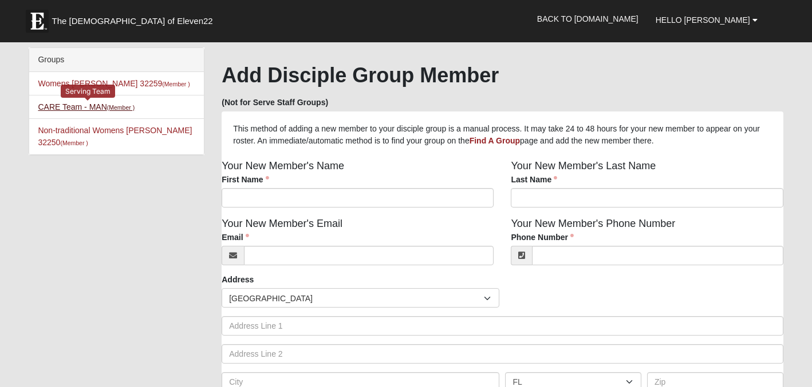
click at [122, 109] on small "(Member )" at bounding box center [120, 107] width 27 height 7
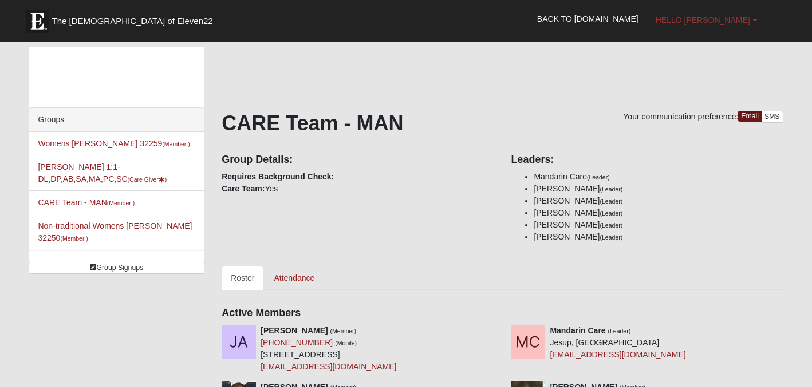
click at [757, 17] on b at bounding box center [754, 20] width 5 height 8
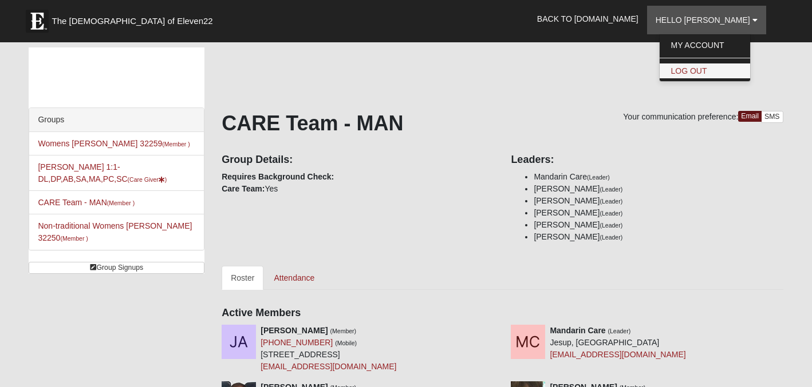
click at [731, 70] on link "Log Out" at bounding box center [704, 71] width 90 height 15
